Goal: Book appointment/travel/reservation

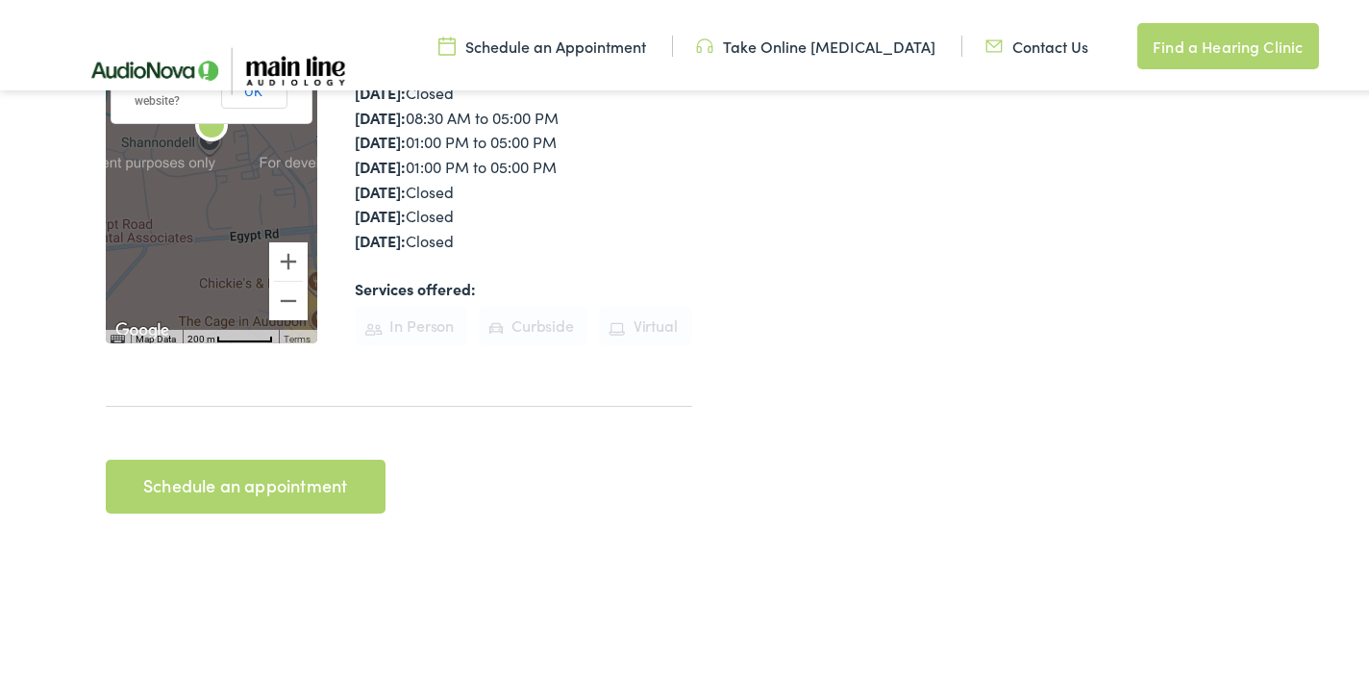
scroll to position [577, 0]
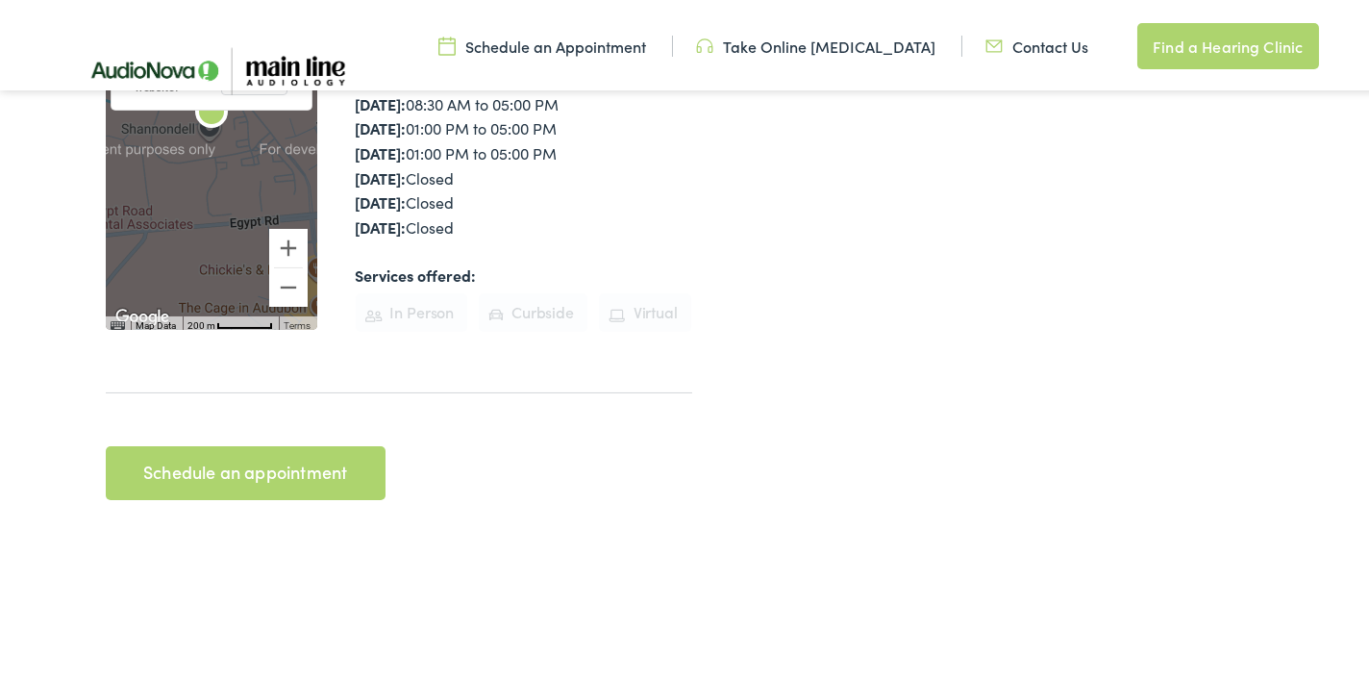
click at [285, 442] on link "Schedule an appointment" at bounding box center [246, 469] width 280 height 54
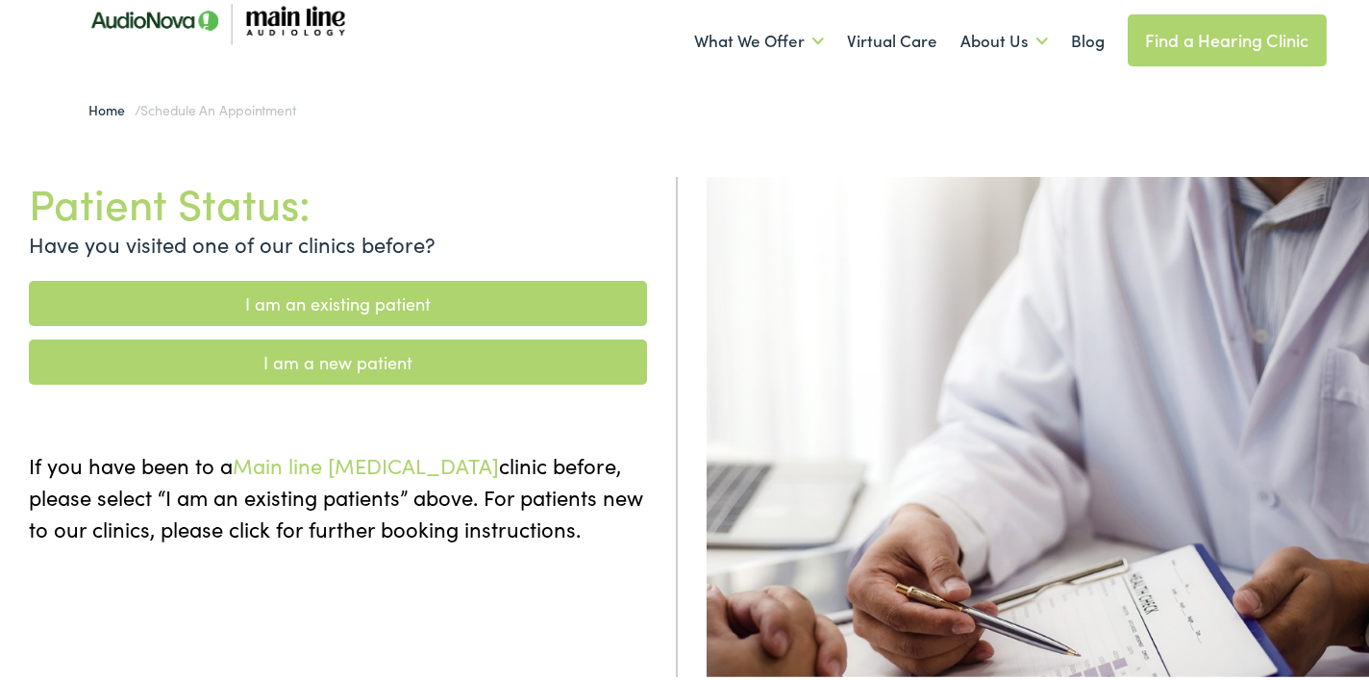
scroll to position [96, 0]
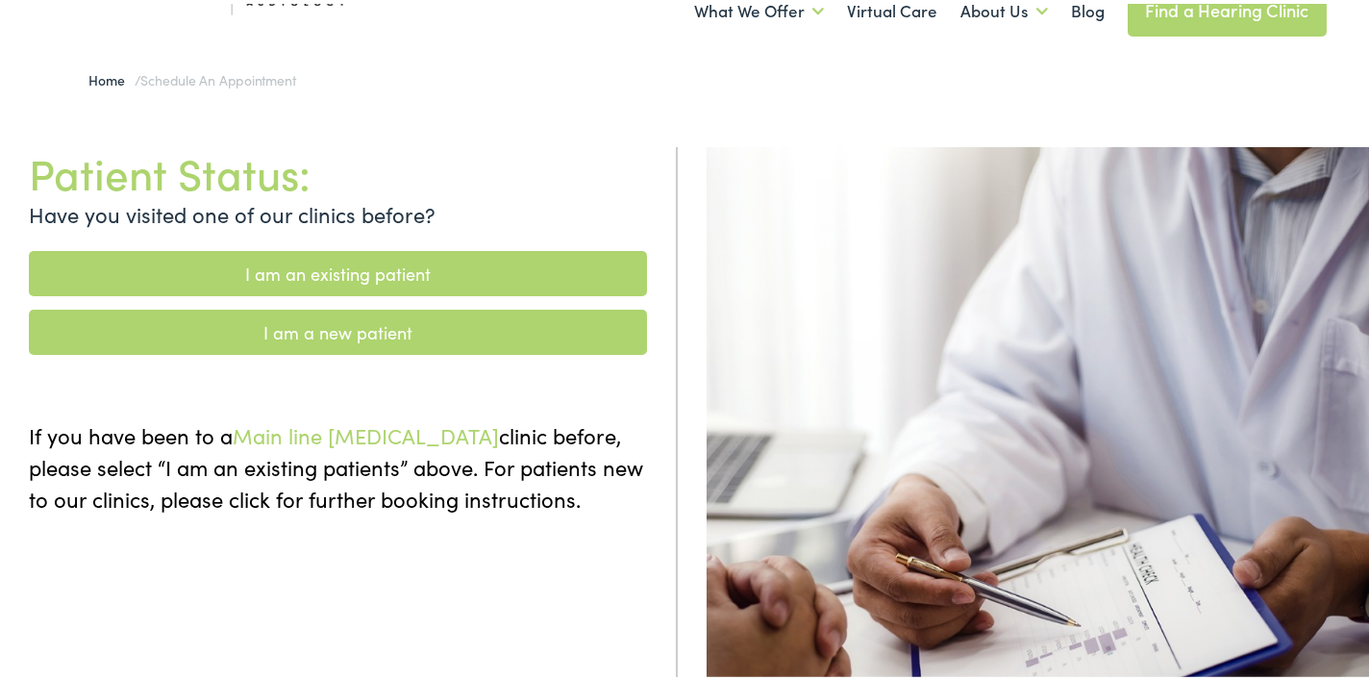
click at [522, 306] on link "I am a new patient" at bounding box center [338, 328] width 618 height 45
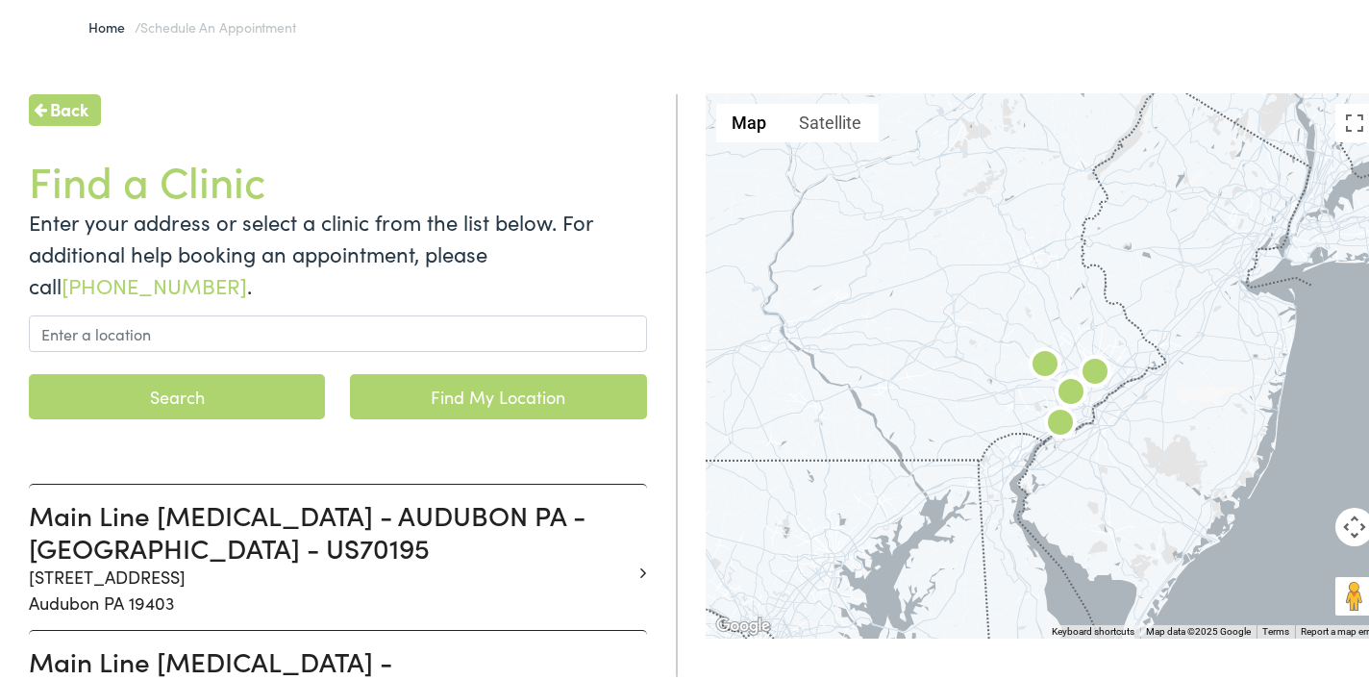
scroll to position [192, 0]
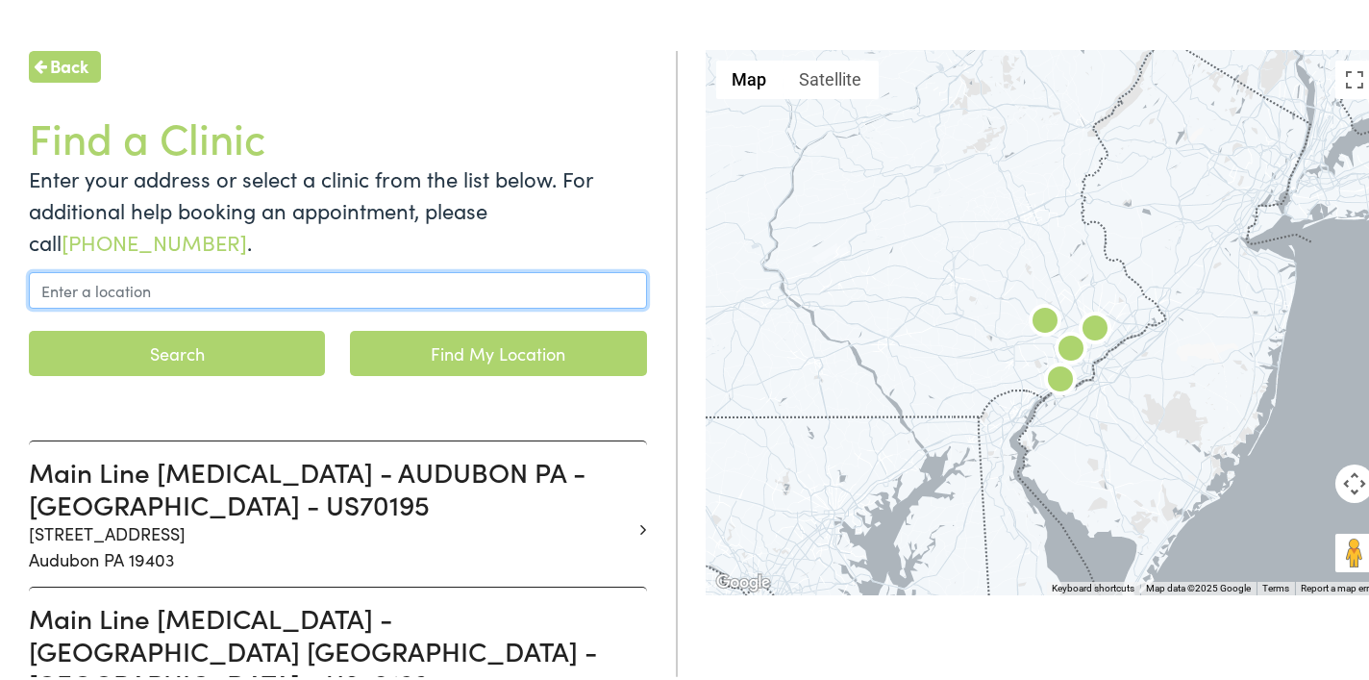
click at [471, 275] on input "text" at bounding box center [338, 286] width 618 height 37
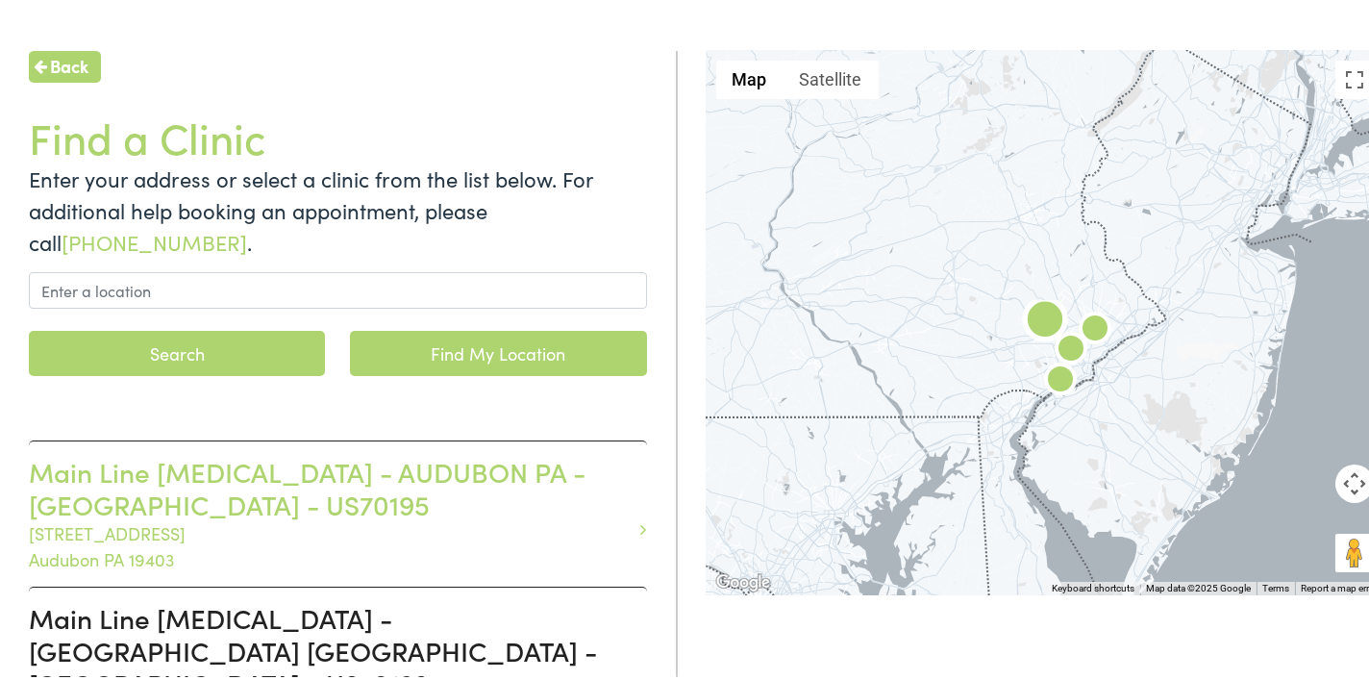
click at [217, 459] on h3 "Main Line Audiology - AUDUBON PA - SHANNONDELL - US70195" at bounding box center [331, 484] width 604 height 64
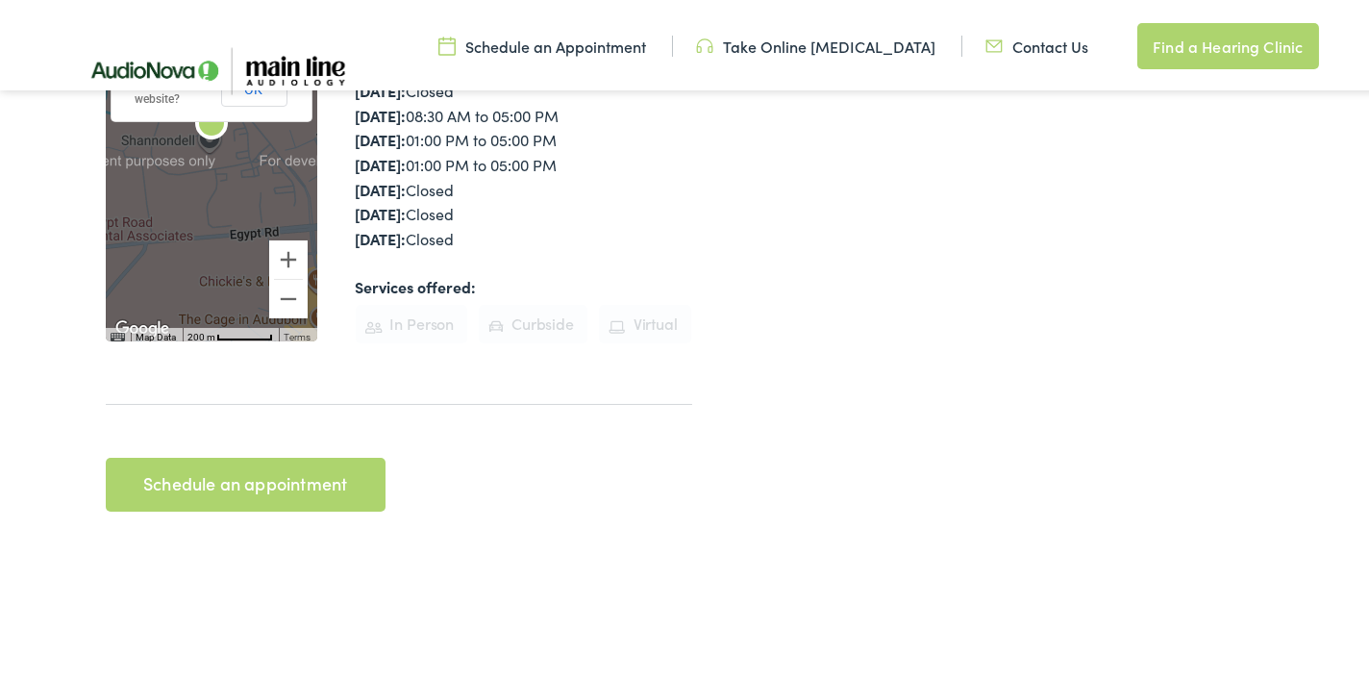
scroll to position [577, 0]
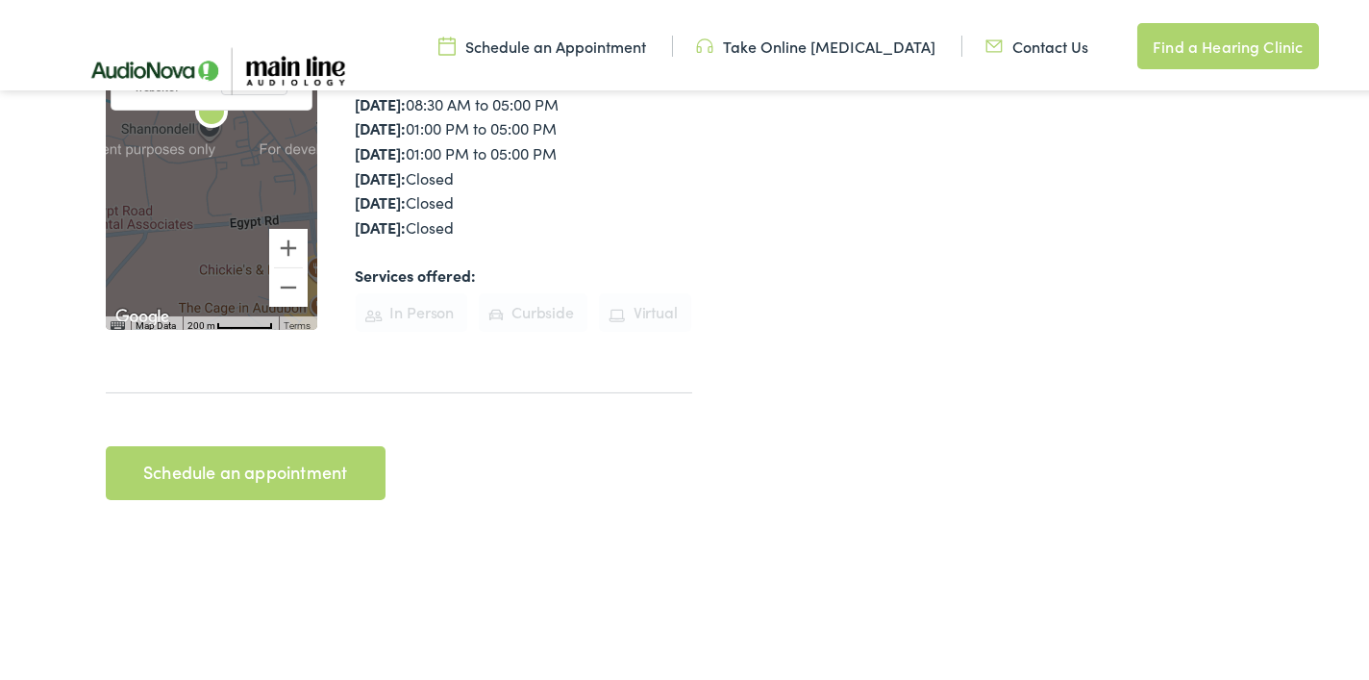
click at [308, 442] on link "Schedule an appointment" at bounding box center [246, 469] width 280 height 54
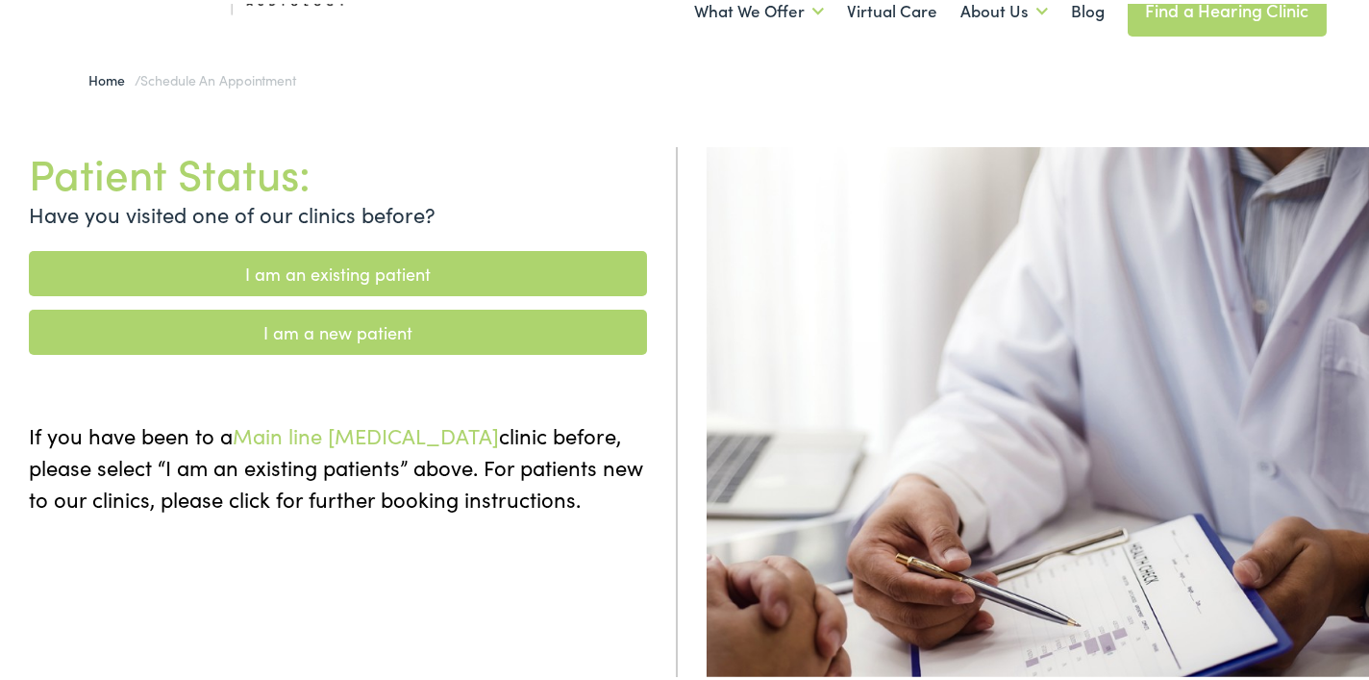
scroll to position [96, 0]
click at [545, 247] on link "I am an existing patient" at bounding box center [338, 269] width 618 height 45
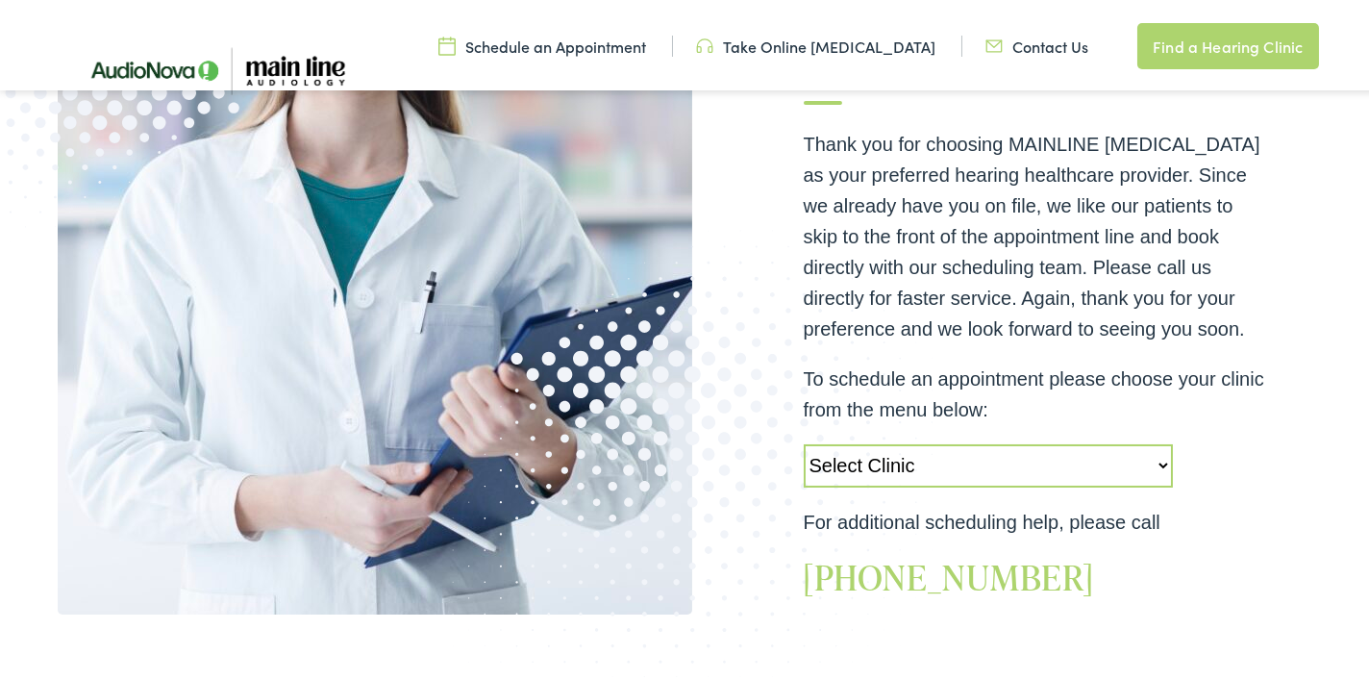
scroll to position [480, 0]
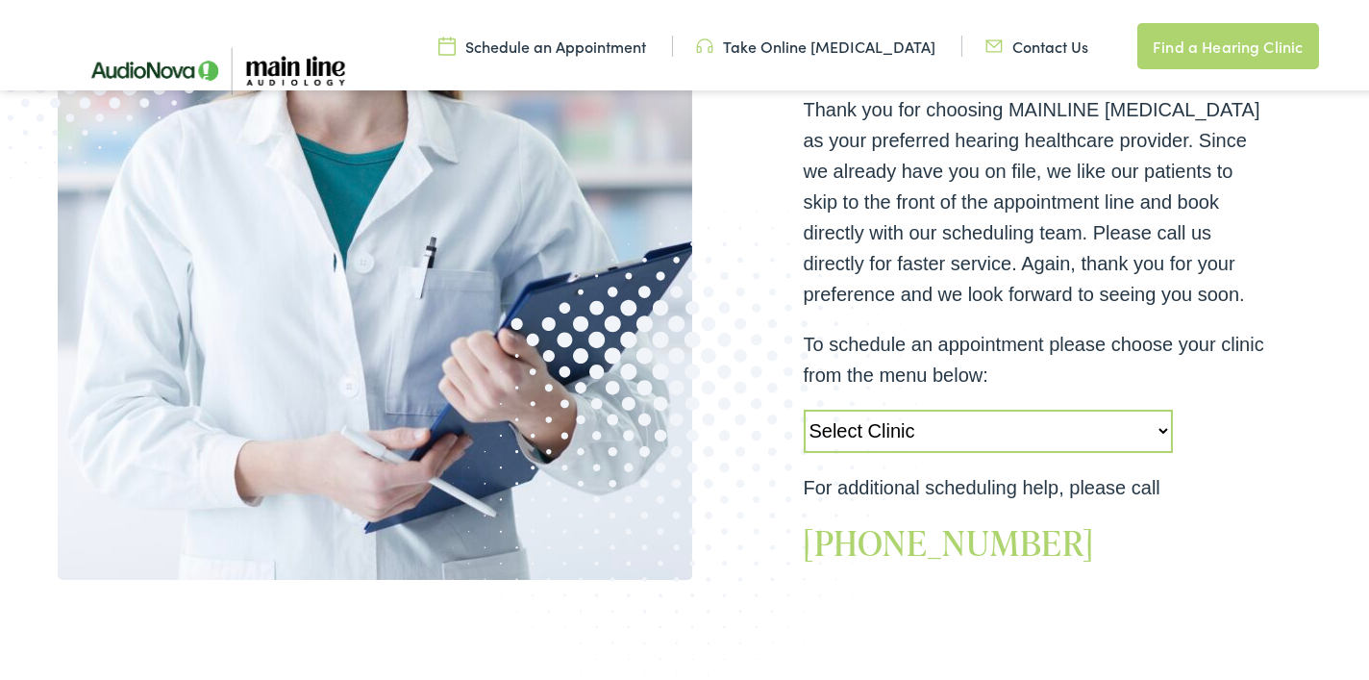
click at [1156, 410] on select "Select Clinic Jenkintown-PA-AudioNova 505 Old York Road Audubon-PA-Main Line Au…" at bounding box center [988, 427] width 369 height 43
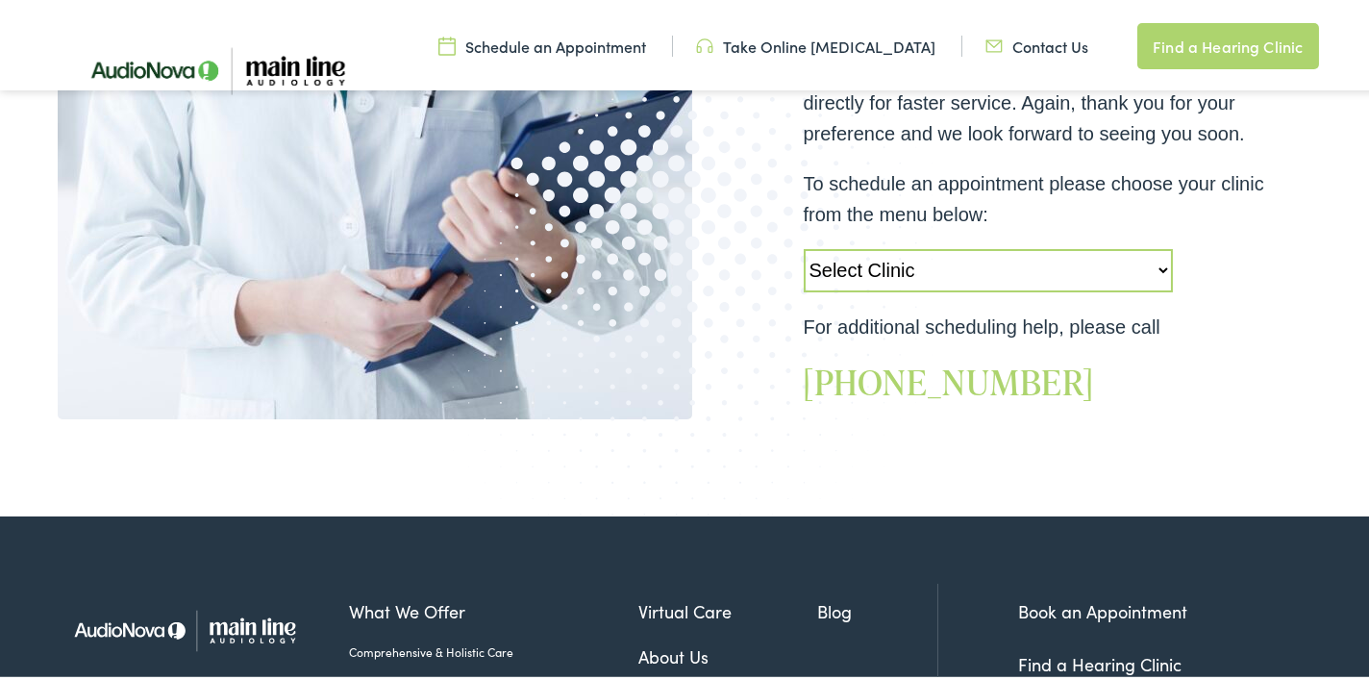
scroll to position [673, 0]
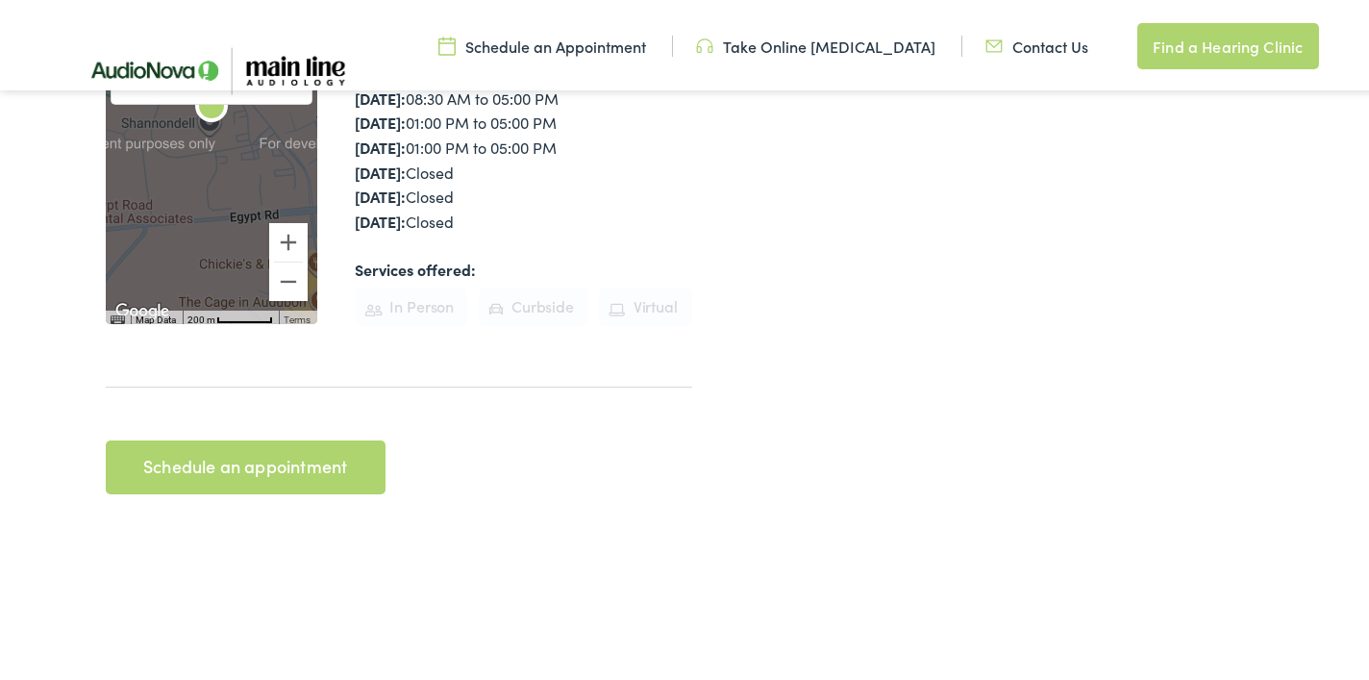
scroll to position [577, 0]
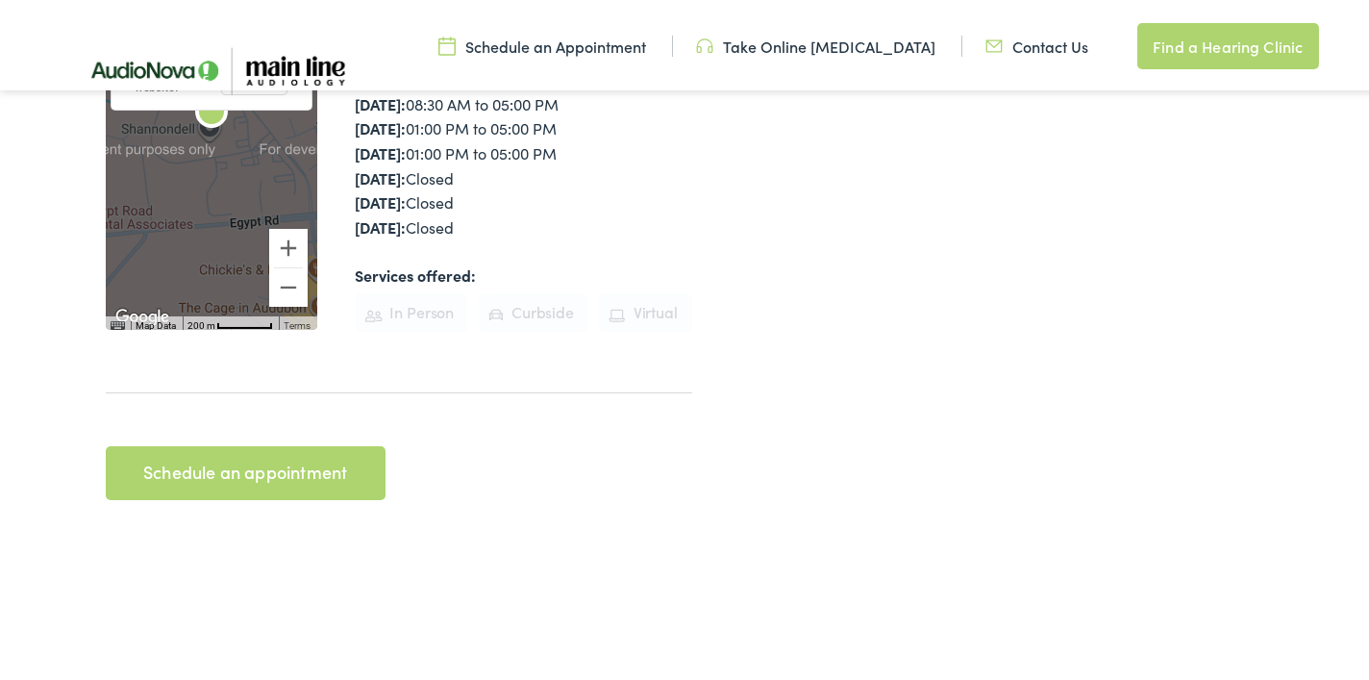
click at [290, 442] on link "Schedule an appointment" at bounding box center [246, 469] width 280 height 54
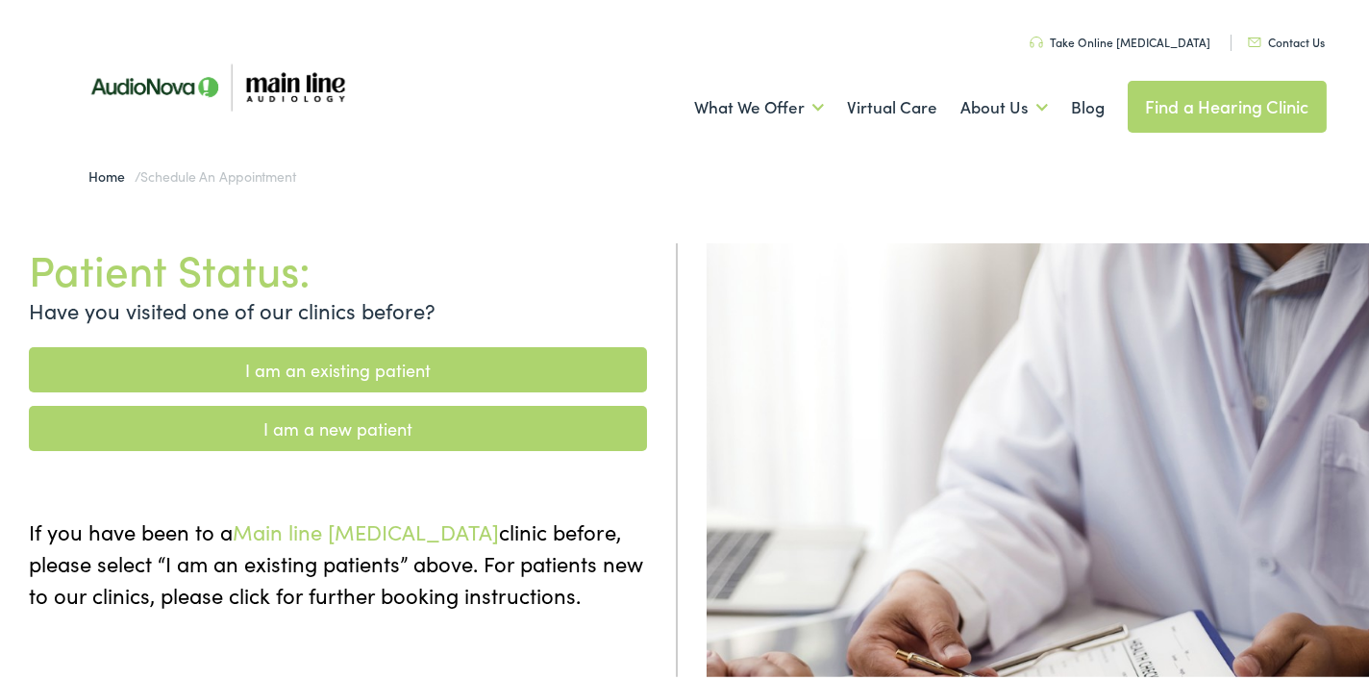
click at [452, 343] on link "I am an existing patient" at bounding box center [338, 365] width 618 height 45
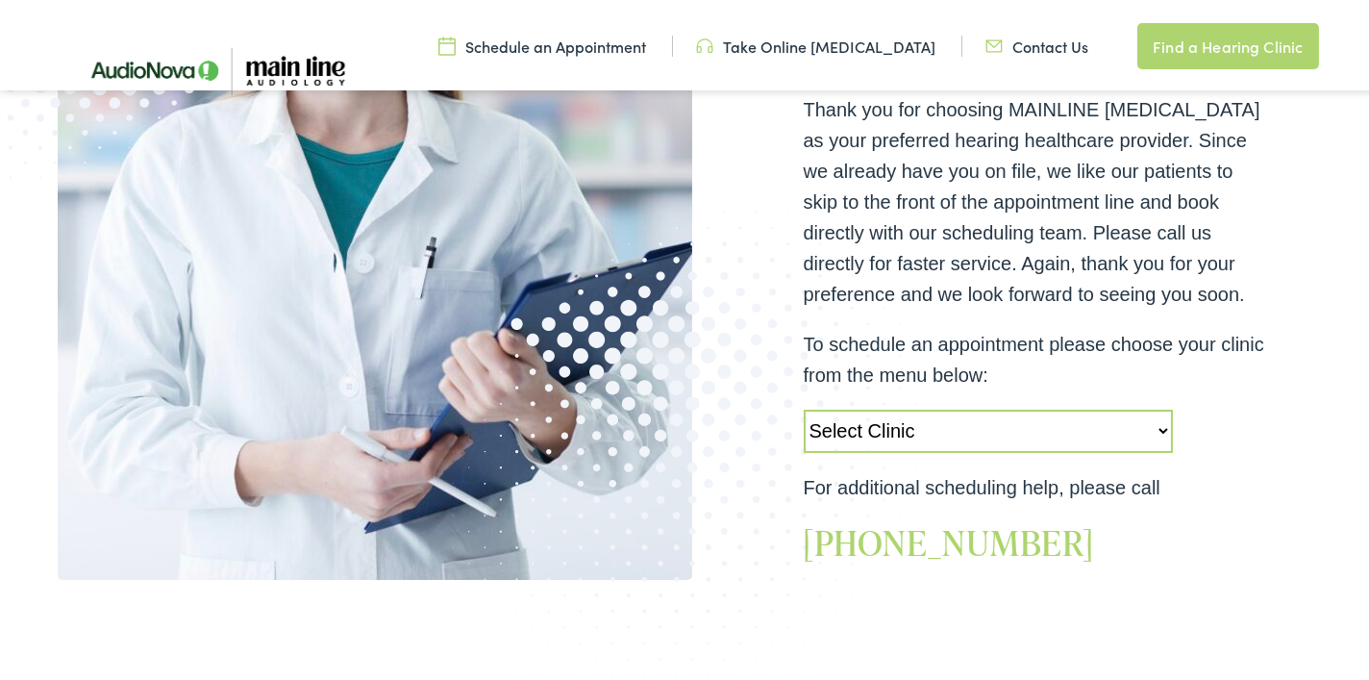
scroll to position [769, 0]
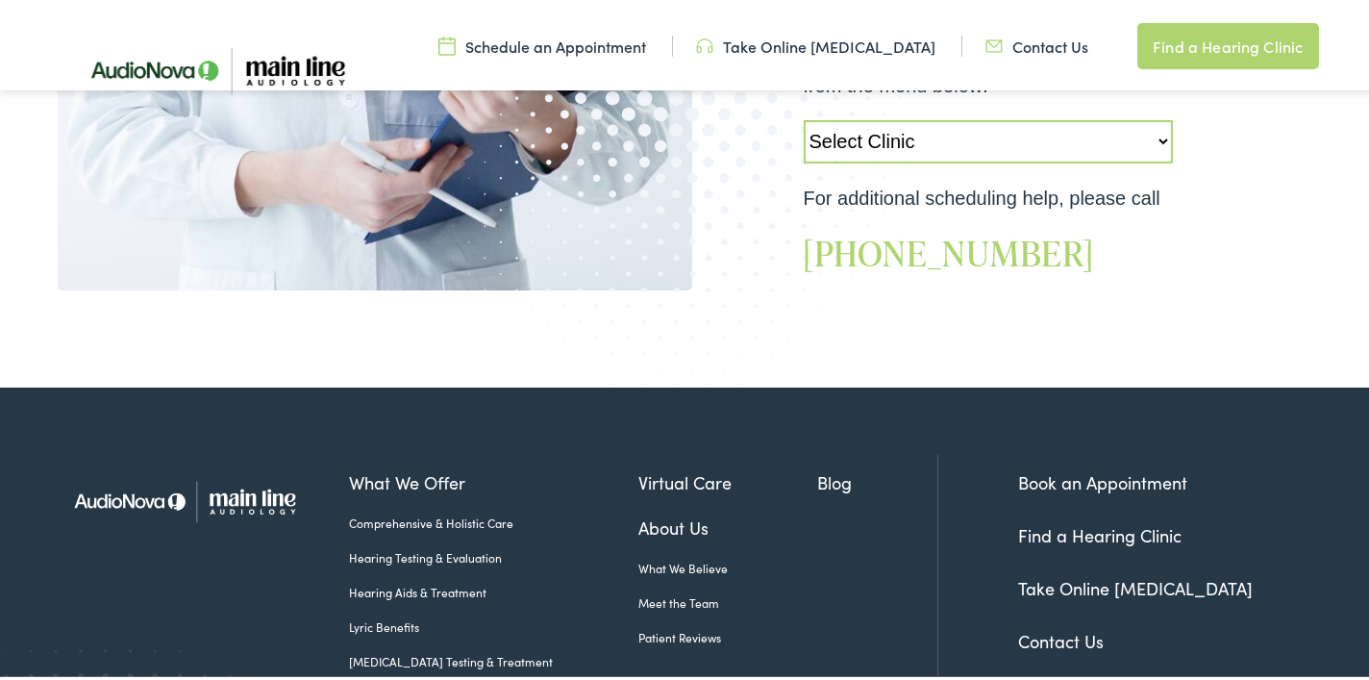
click at [1155, 116] on select "Select Clinic Jenkintown-PA-AudioNova 505 Old York Road Audubon-PA-Main Line Au…" at bounding box center [988, 137] width 369 height 43
select select "https://mainline.alpacaaudiology.com/locations/shannondell-pa/"
click at [804, 116] on select "Select Clinic Jenkintown-PA-AudioNova 505 Old York Road Audubon-PA-Main Line Au…" at bounding box center [988, 137] width 369 height 43
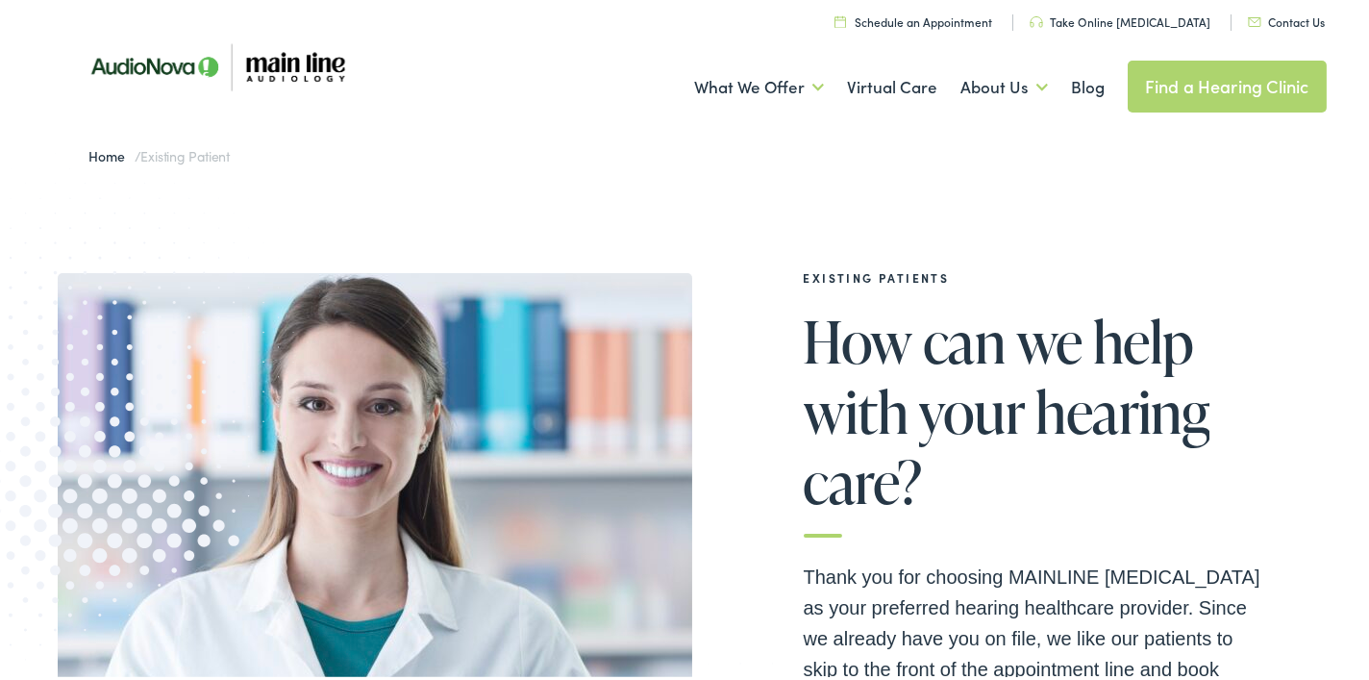
scroll to position [0, 0]
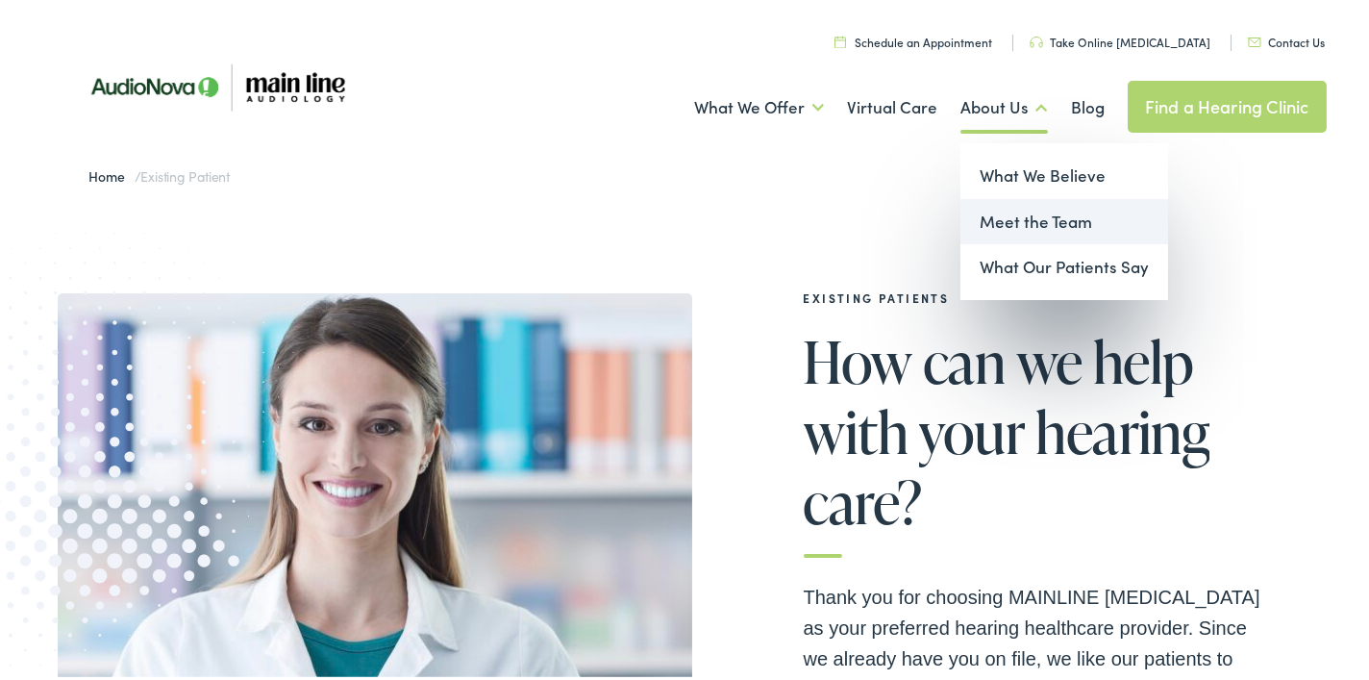
click at [1009, 212] on link "Meet the Team" at bounding box center [1064, 218] width 208 height 46
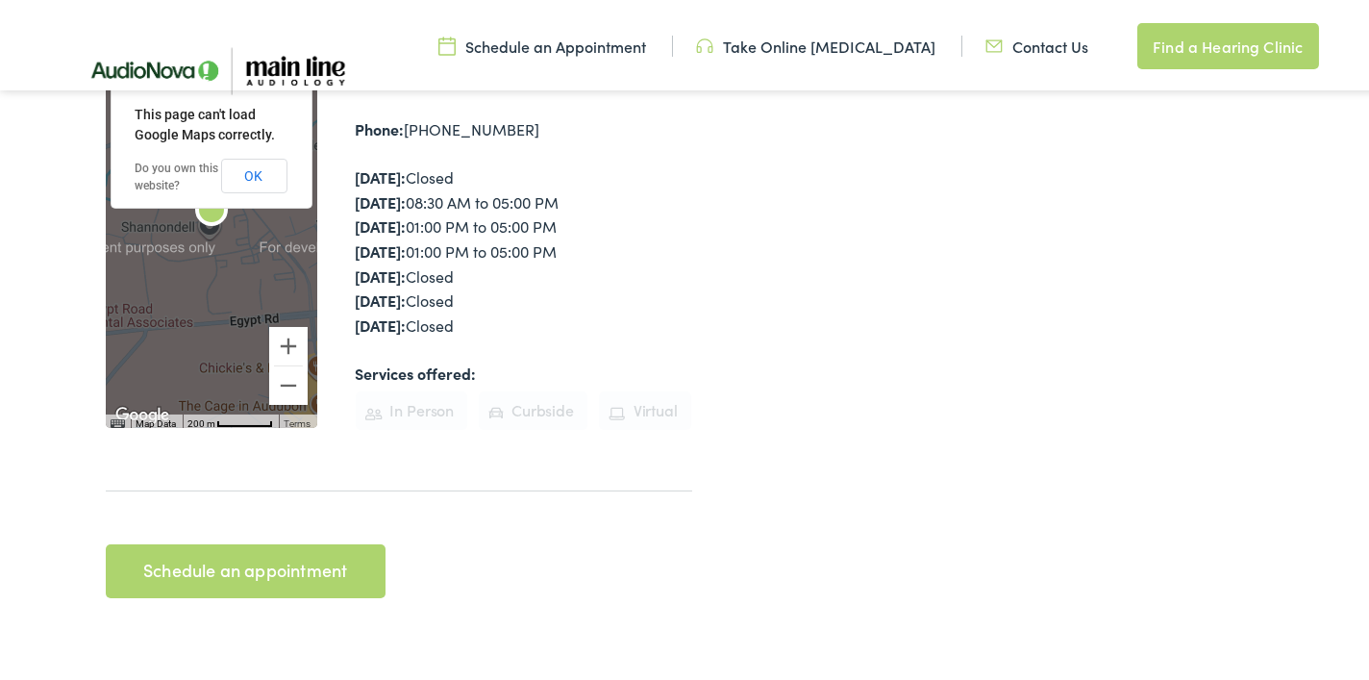
scroll to position [673, 0]
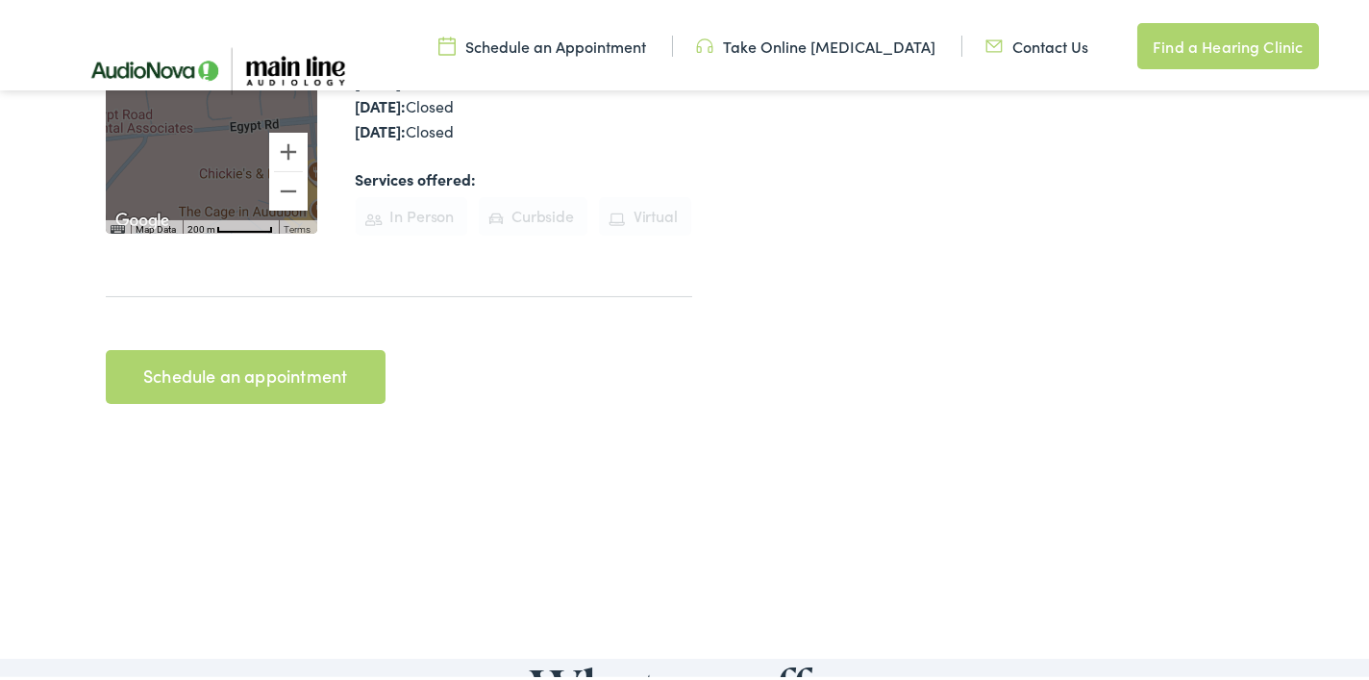
click at [328, 346] on link "Schedule an appointment" at bounding box center [246, 373] width 280 height 54
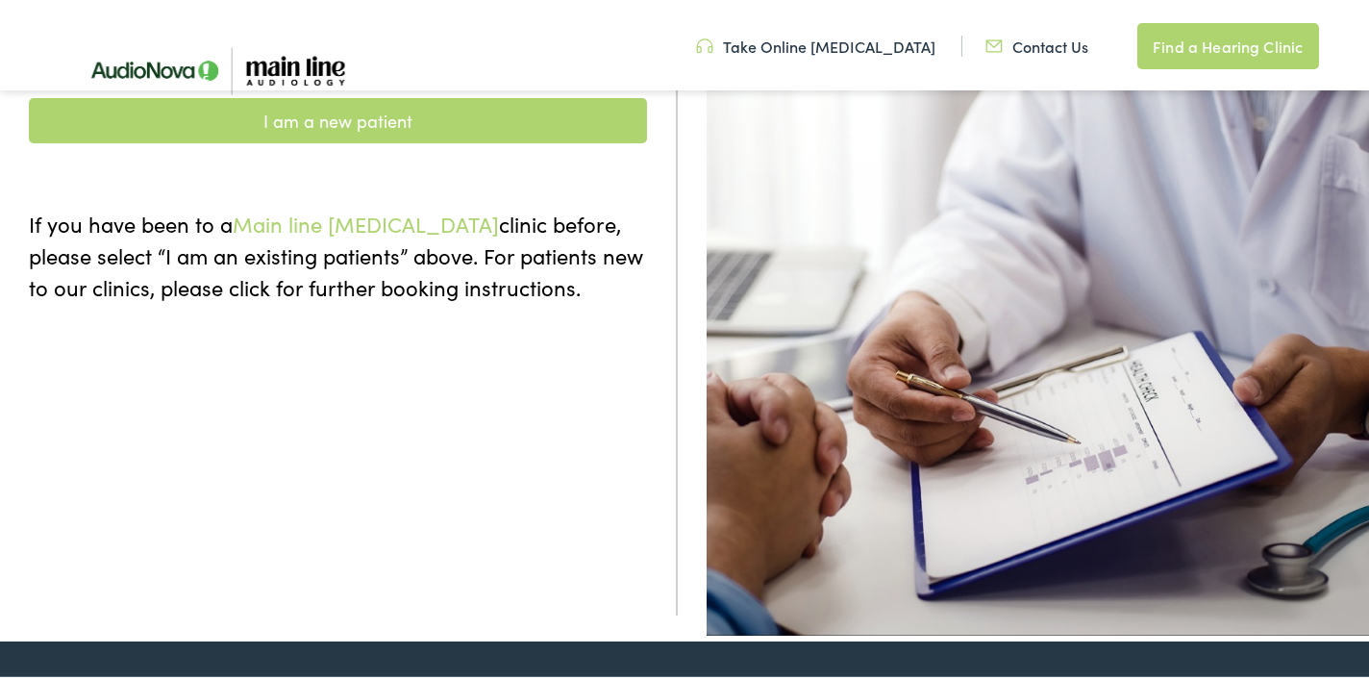
scroll to position [192, 0]
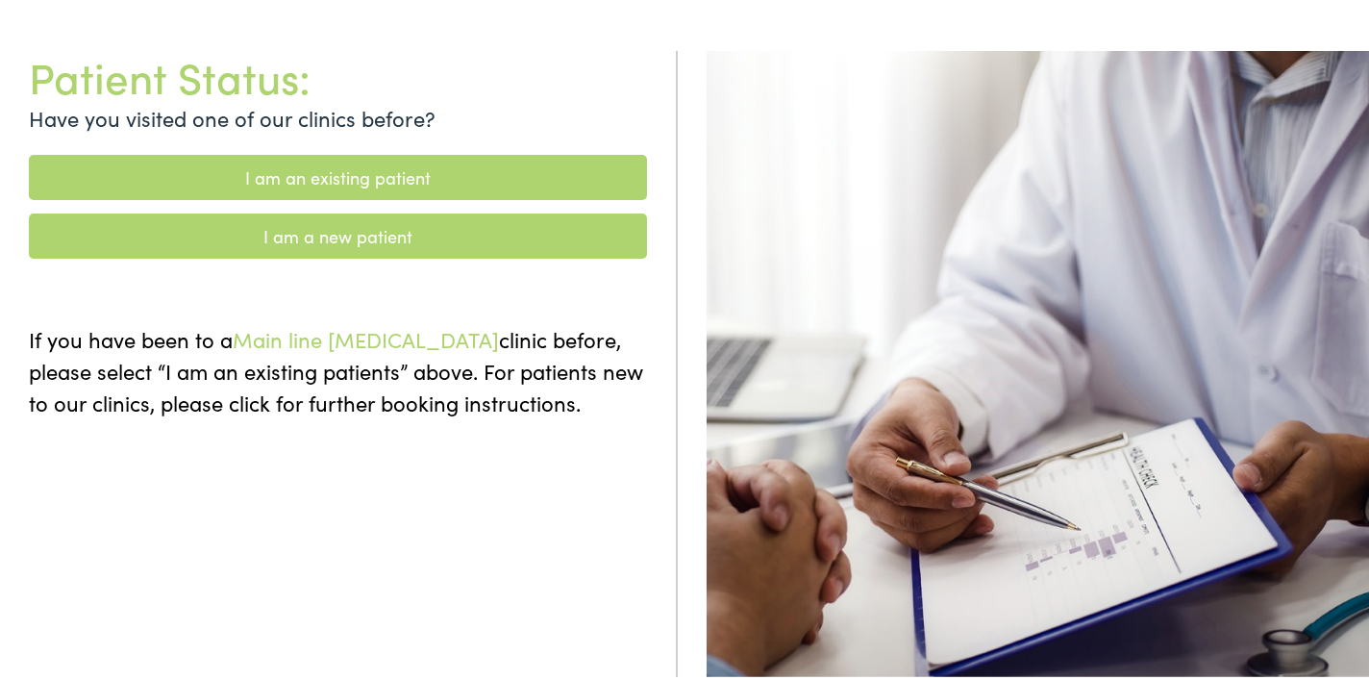
click at [573, 157] on link "I am an existing patient" at bounding box center [338, 173] width 618 height 45
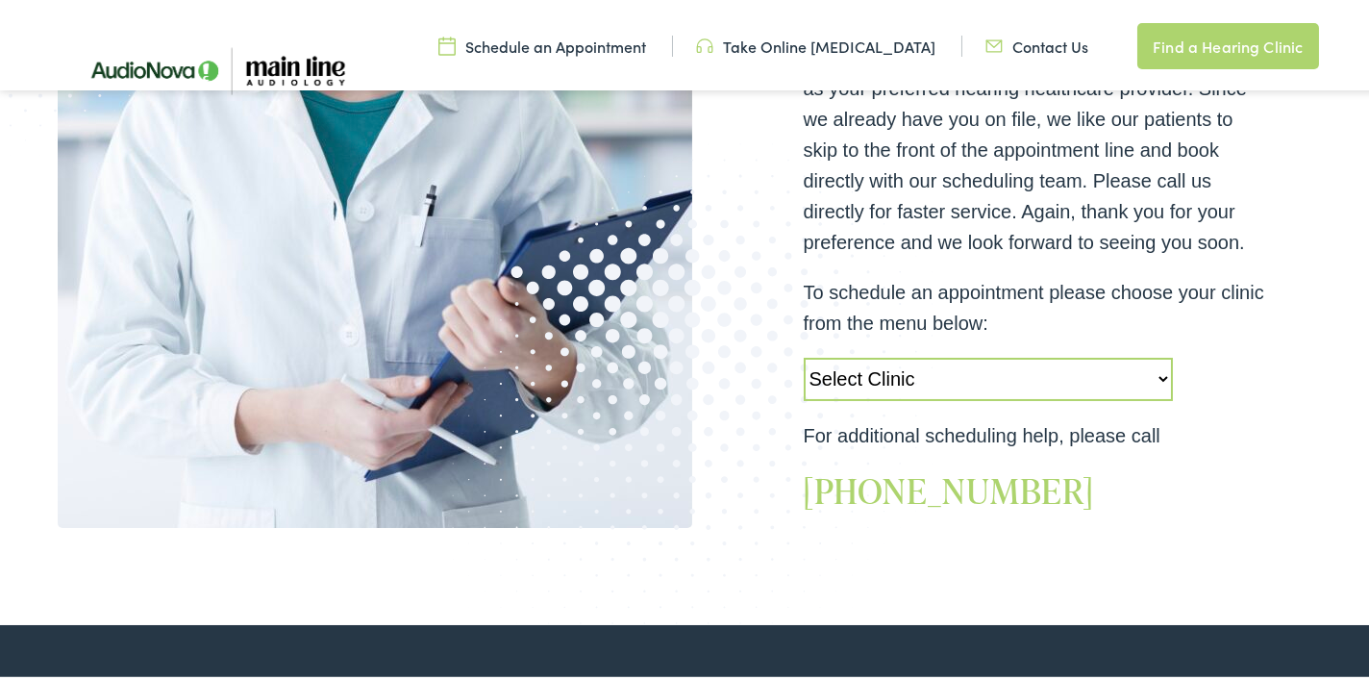
scroll to position [577, 0]
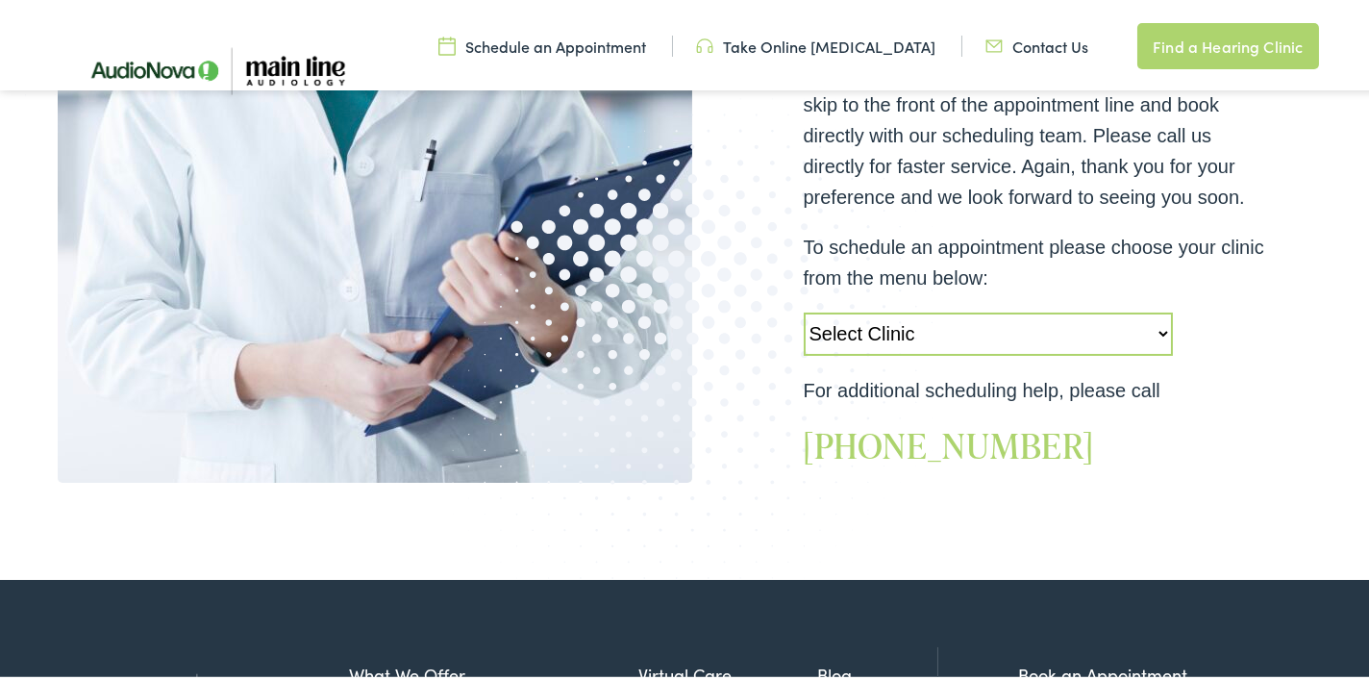
click at [1154, 311] on select "Select Clinic Jenkintown-PA-AudioNova 505 Old York Road Audubon-PA-Main Line Au…" at bounding box center [988, 330] width 369 height 43
select select "https://mainline.alpacaaudiology.com/locations/shannondell-pa/"
click at [804, 309] on select "Select Clinic Jenkintown-PA-AudioNova 505 Old York Road Audubon-PA-Main Line Au…" at bounding box center [988, 330] width 369 height 43
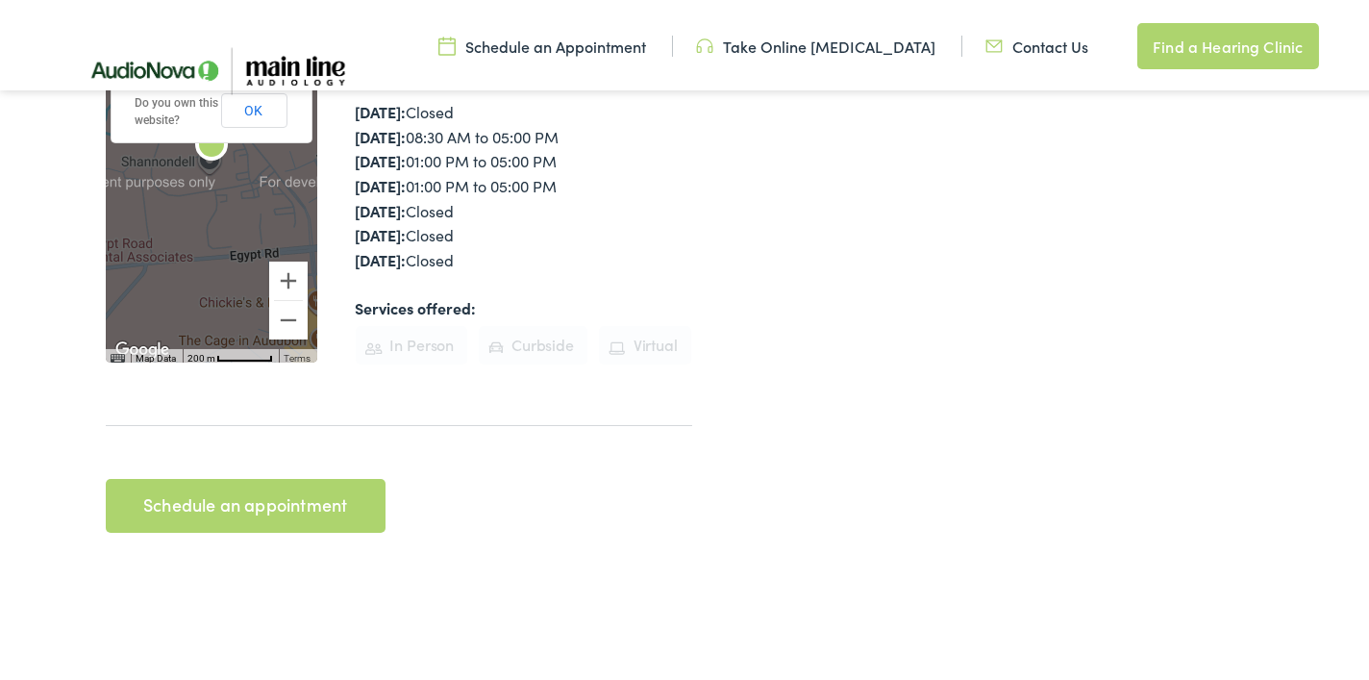
scroll to position [673, 0]
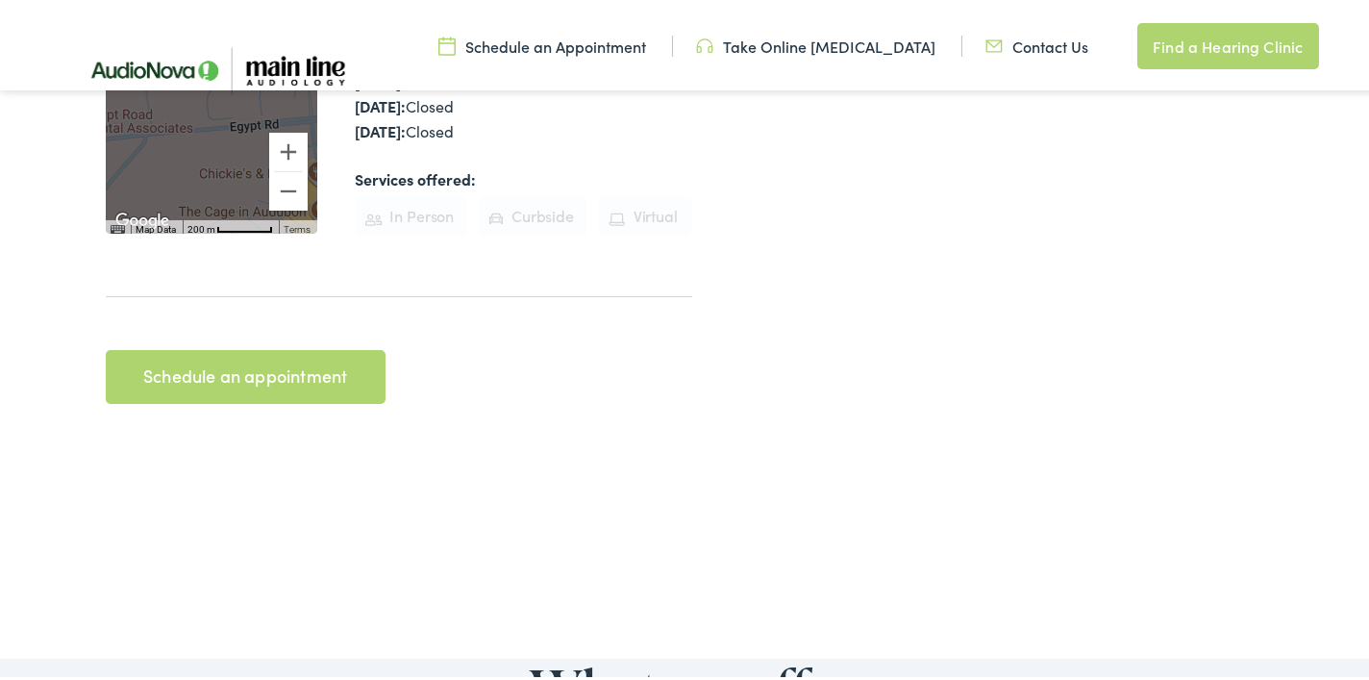
click at [316, 346] on link "Schedule an appointment" at bounding box center [246, 373] width 280 height 54
